Goal: Information Seeking & Learning: Understand process/instructions

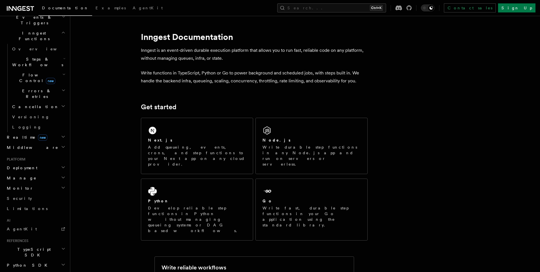
scroll to position [181, 0]
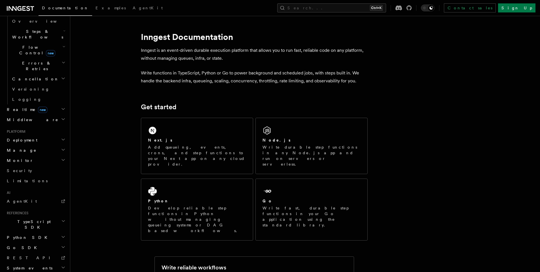
click at [56, 156] on h2 "Monitor" at bounding box center [36, 161] width 62 height 10
click at [56, 135] on h2 "Deployment" at bounding box center [36, 140] width 62 height 10
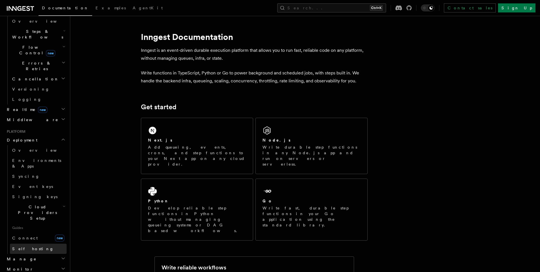
click at [36, 244] on link "Self hosting" at bounding box center [38, 249] width 57 height 10
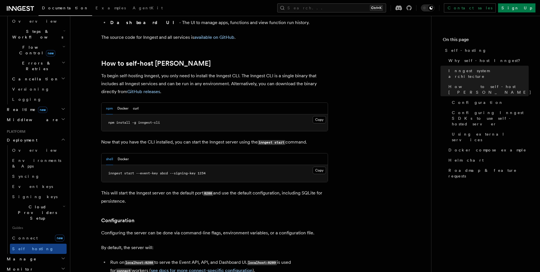
scroll to position [549, 0]
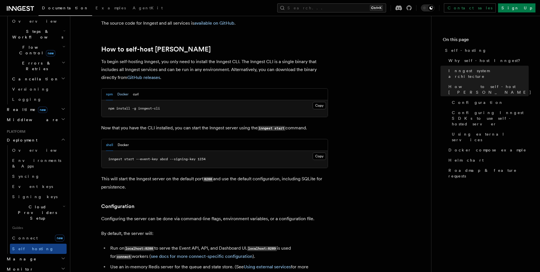
click at [120, 89] on button "Docker" at bounding box center [122, 95] width 11 height 12
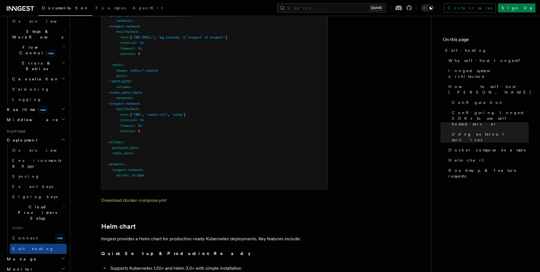
scroll to position [1757, 0]
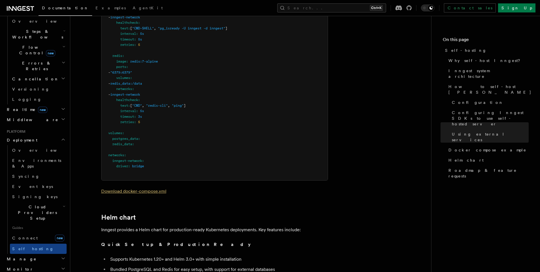
click at [146, 189] on link "Download docker-compose.yml" at bounding box center [133, 191] width 65 height 5
drag, startPoint x: 126, startPoint y: 182, endPoint x: 139, endPoint y: 182, distance: 12.5
click at [139, 189] on link "Download docker-compose.yml" at bounding box center [133, 191] width 65 height 5
drag, startPoint x: 139, startPoint y: 182, endPoint x: 442, endPoint y: 33, distance: 337.7
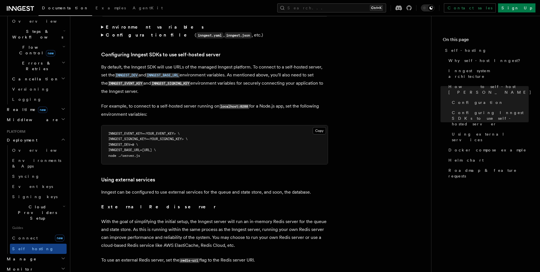
scroll to position [1204, 0]
click at [156, 147] on span "INNGEST_BASE_URL=[URL] \" at bounding box center [132, 149] width 48 height 4
copy span "8288"
click at [155, 125] on pre "INNGEST_EVENT_KEY=<YOUR_EVENT_KEY> \ INNGEST_SIGNING_KEY=<YOUR_SIGNING_KEY> \ I…" at bounding box center [214, 144] width 226 height 39
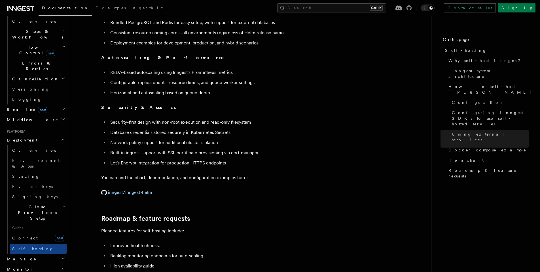
scroll to position [2167, 0]
